Goal: Task Accomplishment & Management: Use online tool/utility

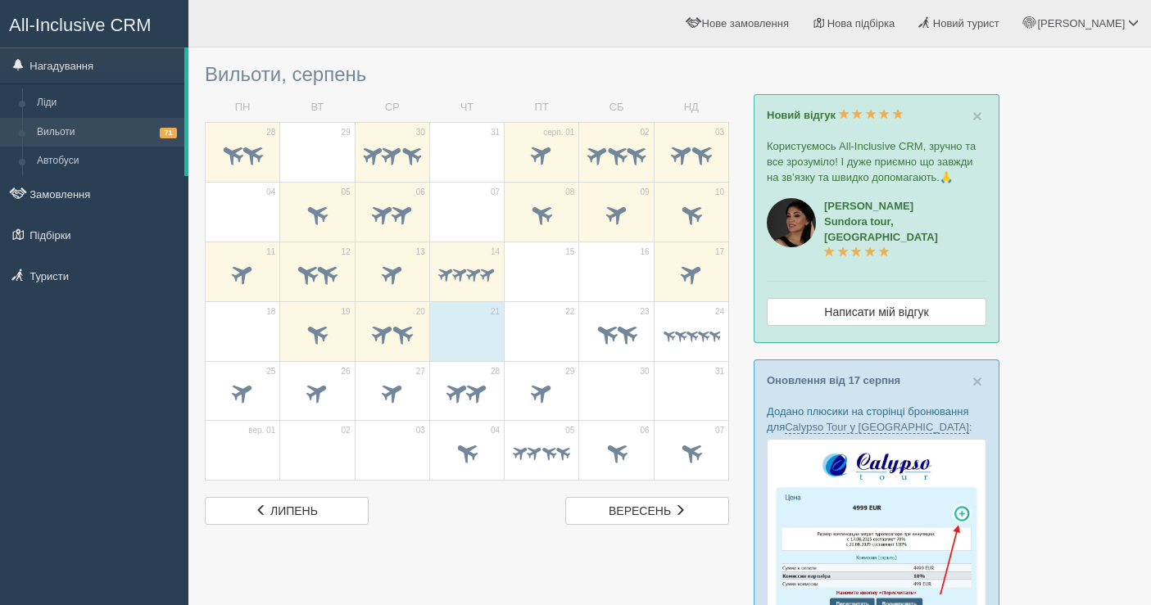
scroll to position [91, 0]
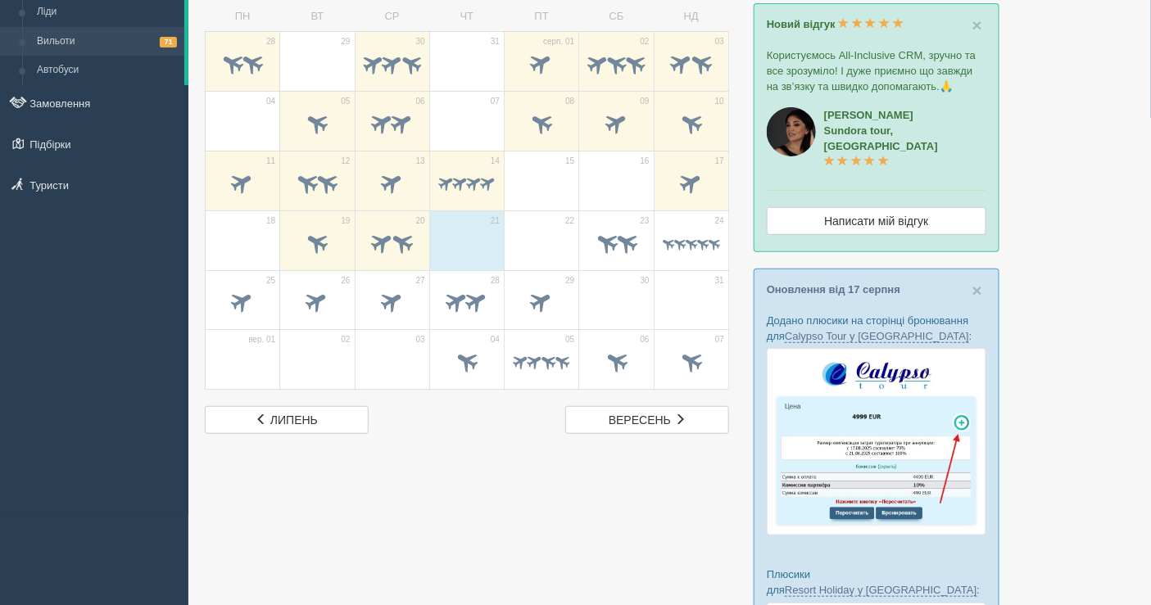
click at [545, 232] on span at bounding box center [541, 244] width 57 height 28
click at [604, 231] on span at bounding box center [606, 242] width 27 height 27
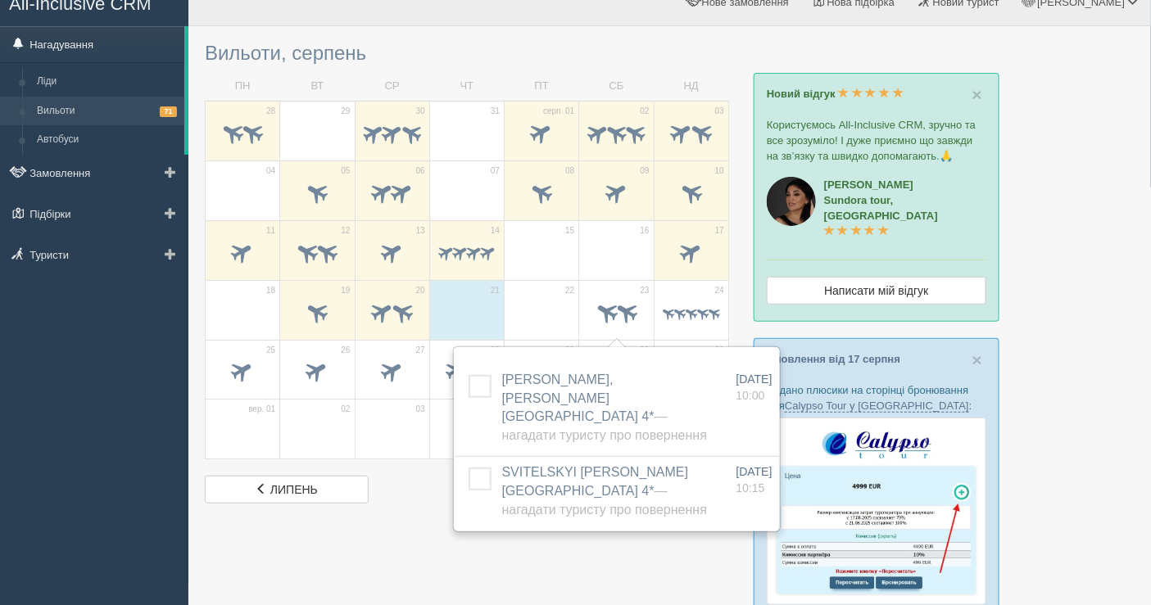
scroll to position [0, 0]
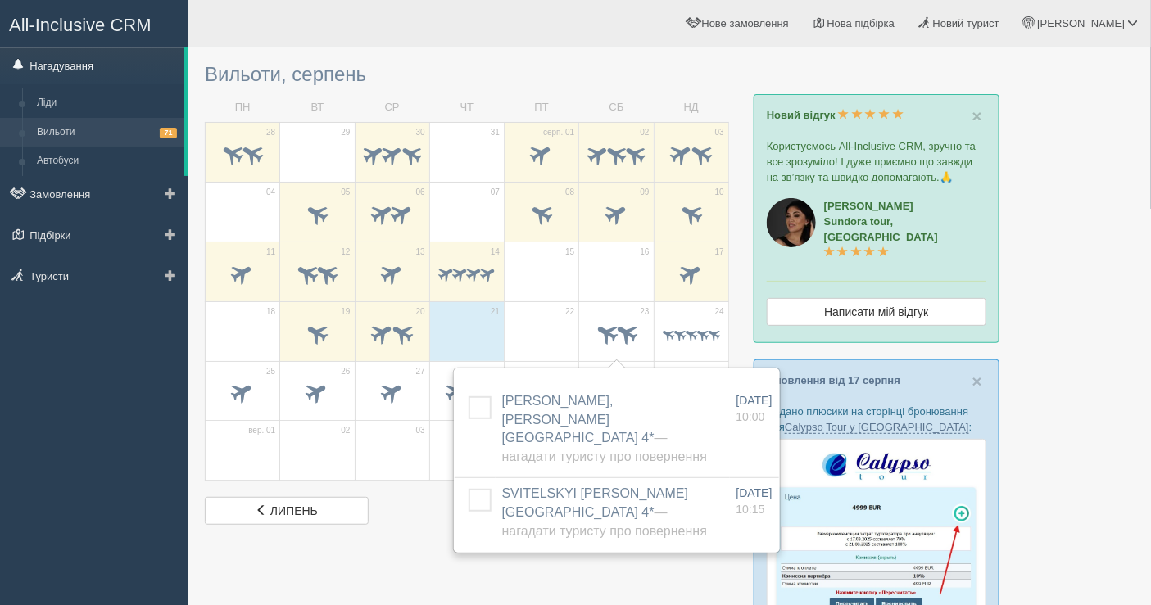
click at [43, 64] on link "Нагадування" at bounding box center [92, 66] width 184 height 36
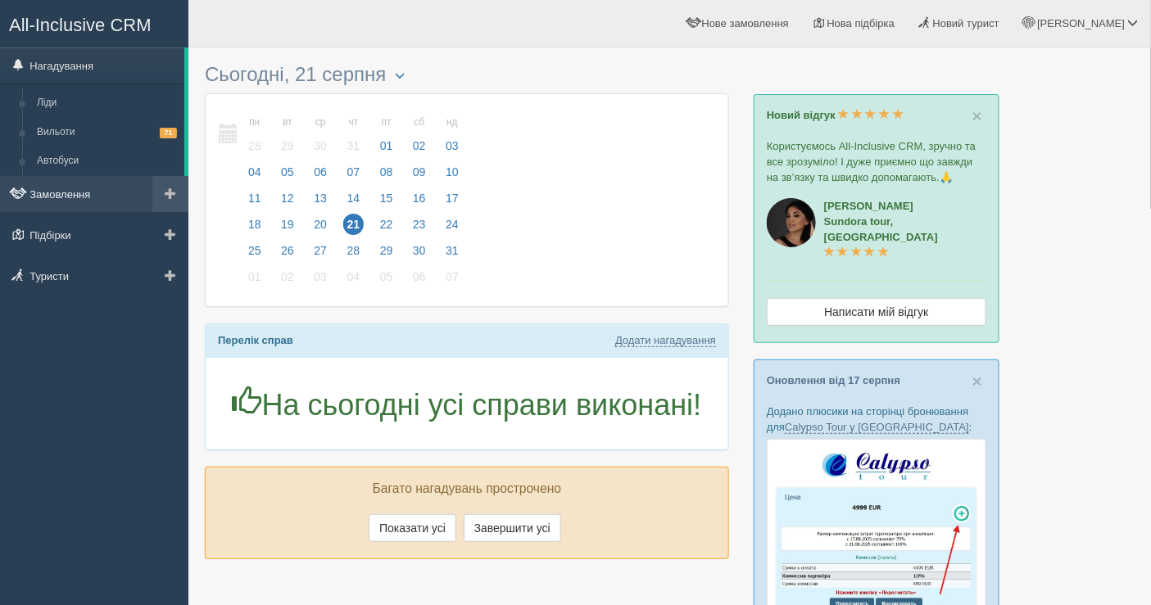
click at [72, 188] on link "Замовлення" at bounding box center [94, 194] width 188 height 36
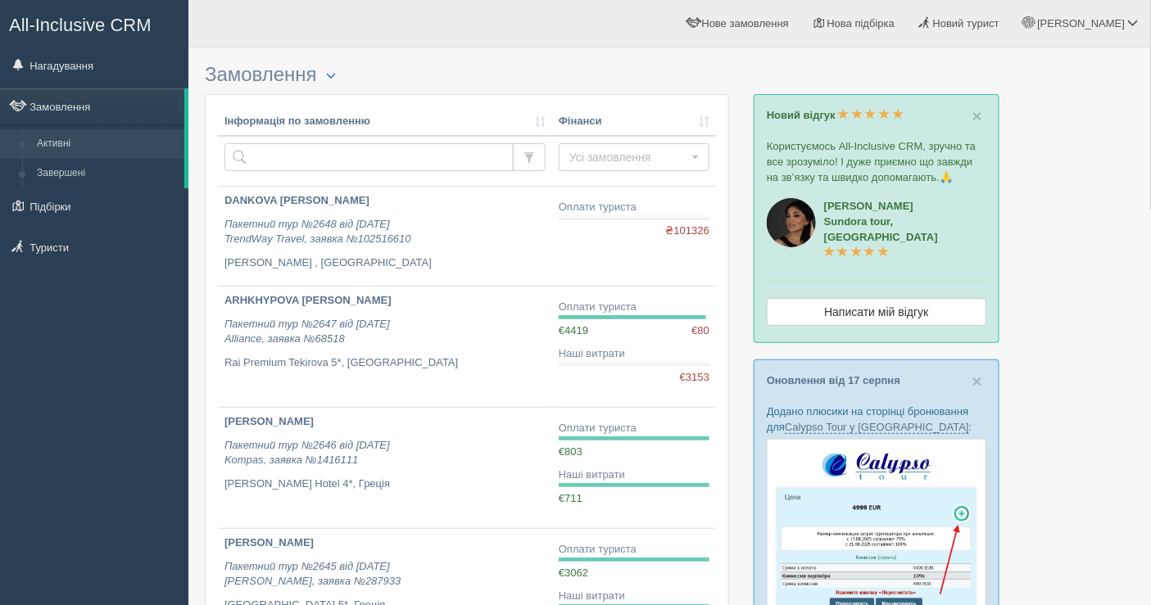
click at [319, 75] on h3 "Замовлення Турист в офісі Розширений пошук..." at bounding box center [467, 75] width 524 height 22
click at [333, 72] on span "button" at bounding box center [331, 75] width 10 height 10
click at [167, 104] on span at bounding box center [170, 105] width 11 height 11
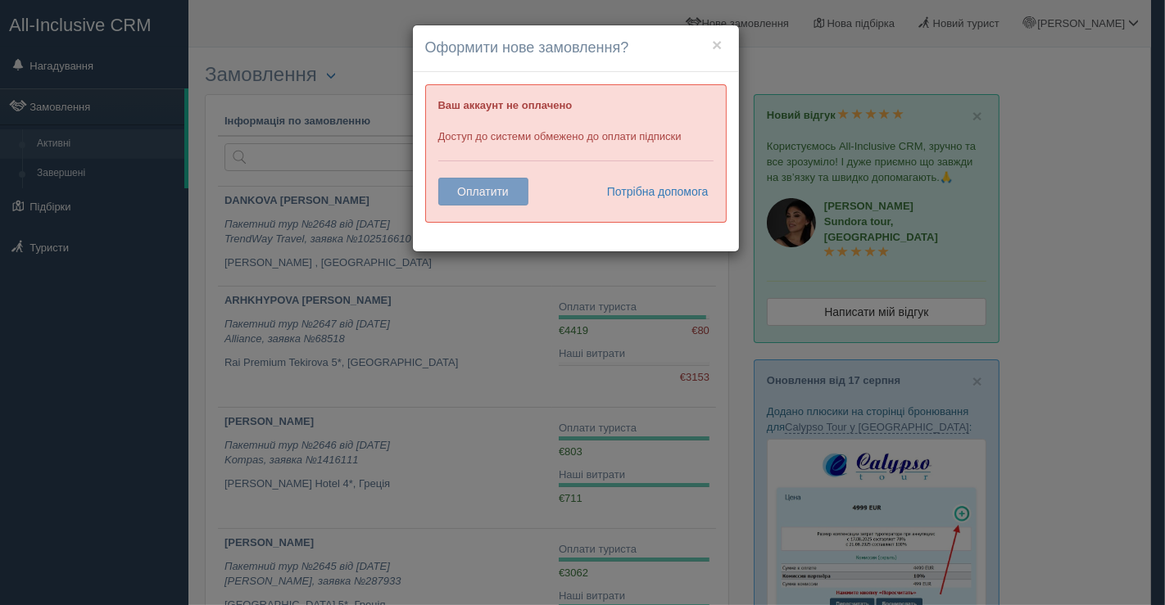
click at [726, 40] on h4 "Оформити нове замовлення?" at bounding box center [575, 48] width 301 height 21
click at [719, 45] on button "×" at bounding box center [717, 44] width 10 height 17
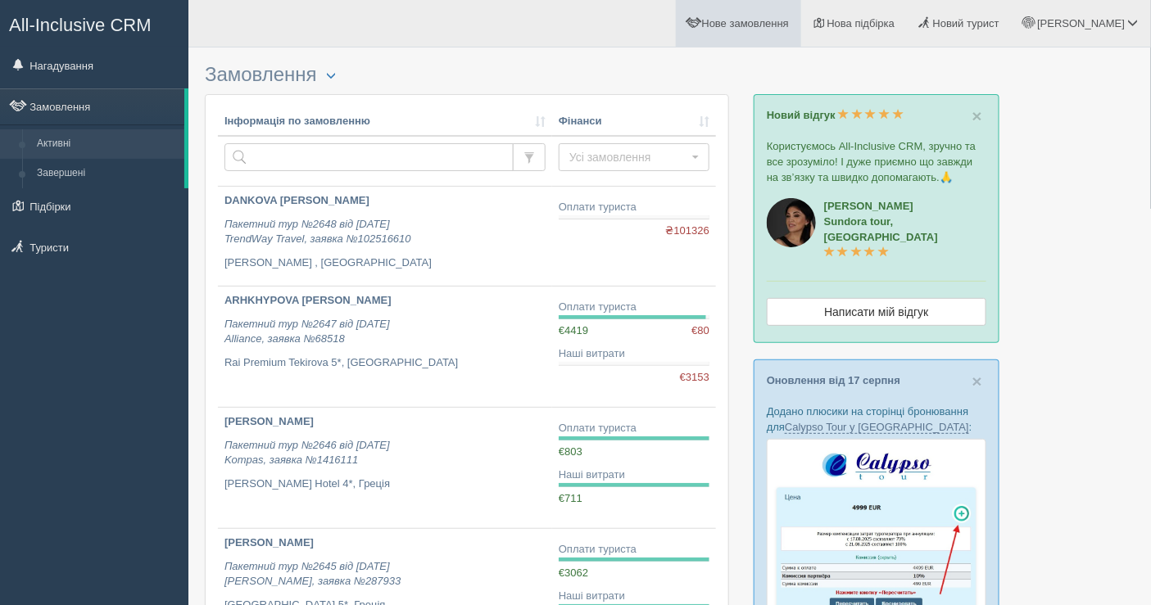
click at [789, 27] on span "Нове замовлення" at bounding box center [745, 23] width 87 height 12
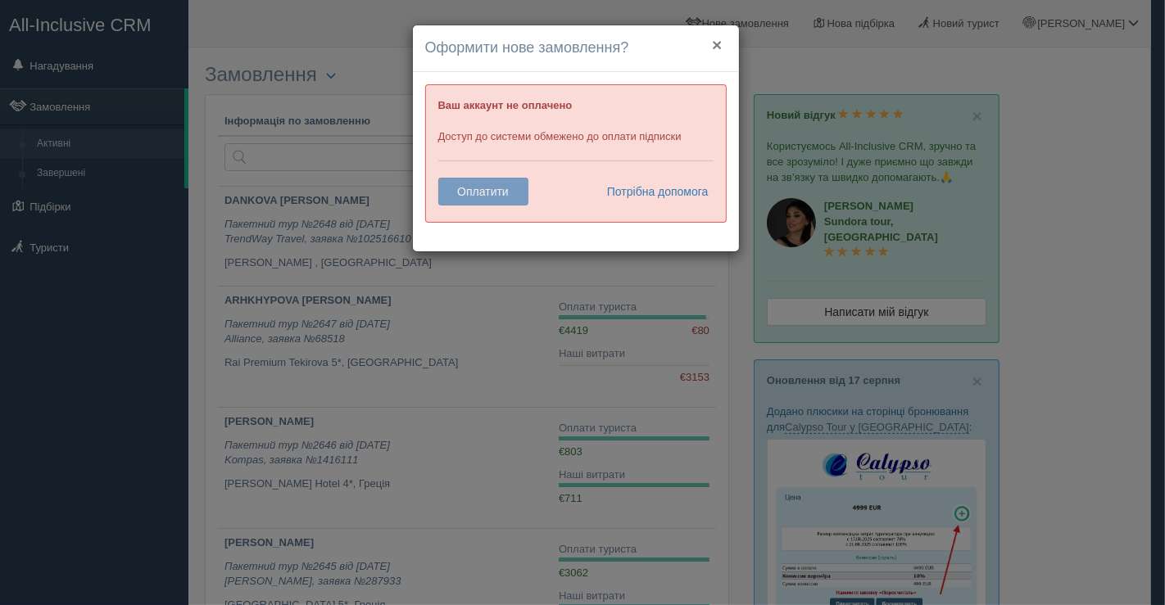
click at [721, 48] on button "×" at bounding box center [717, 44] width 10 height 17
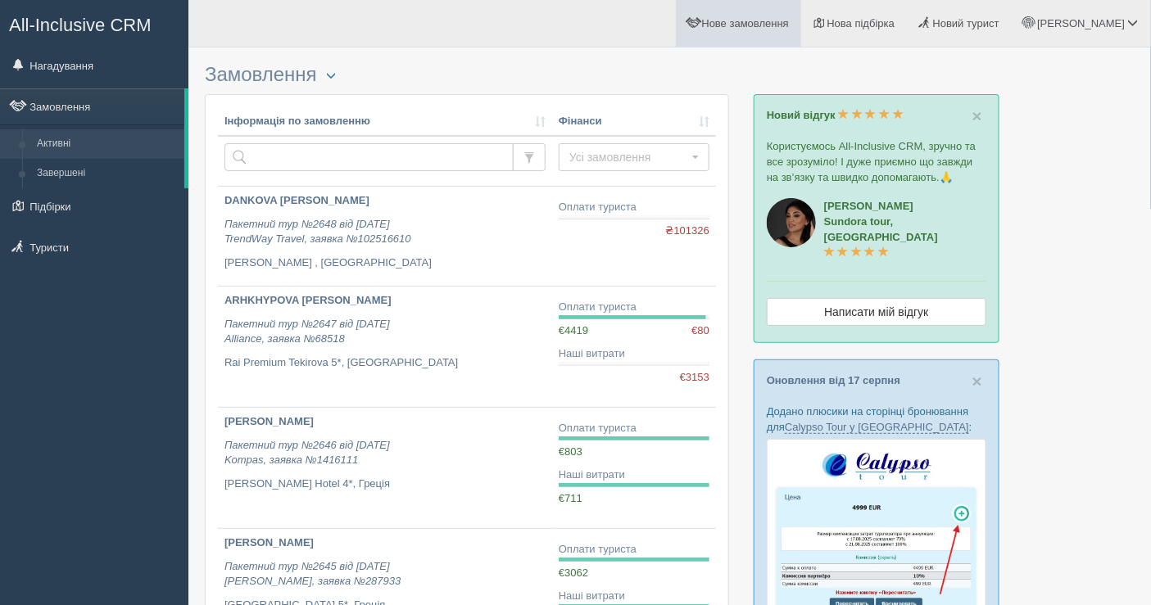
scroll to position [529, 0]
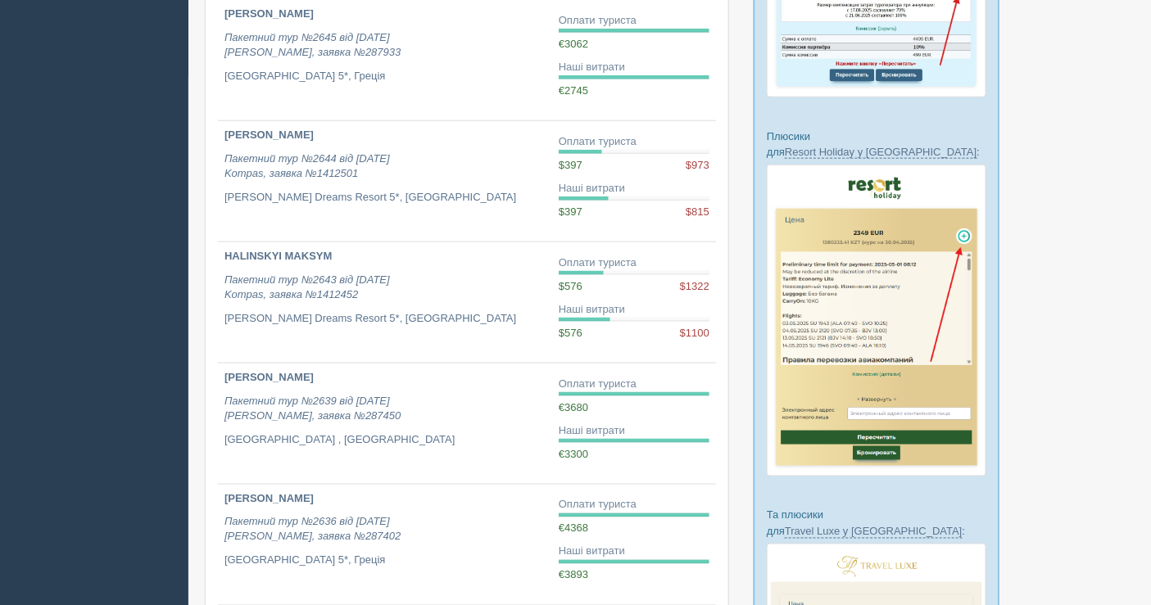
drag, startPoint x: 0, startPoint y: 554, endPoint x: 0, endPoint y: 602, distance: 47.5
click at [72, 568] on div "All-Inclusive CRM Нагадування Замовлення Активні" at bounding box center [575, 257] width 1151 height 1573
